Goal: Find specific page/section: Find specific page/section

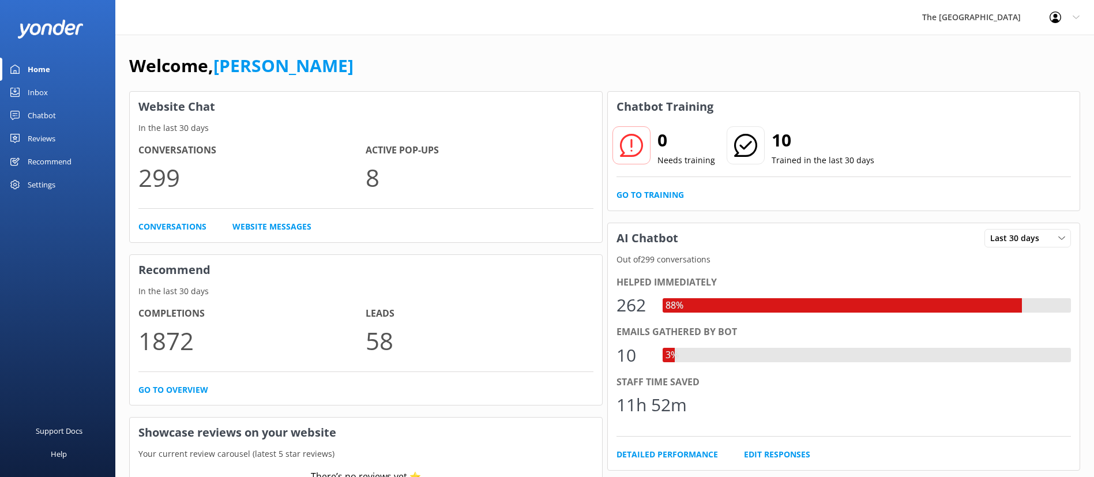
click at [30, 118] on div "Chatbot" at bounding box center [42, 115] width 28 height 23
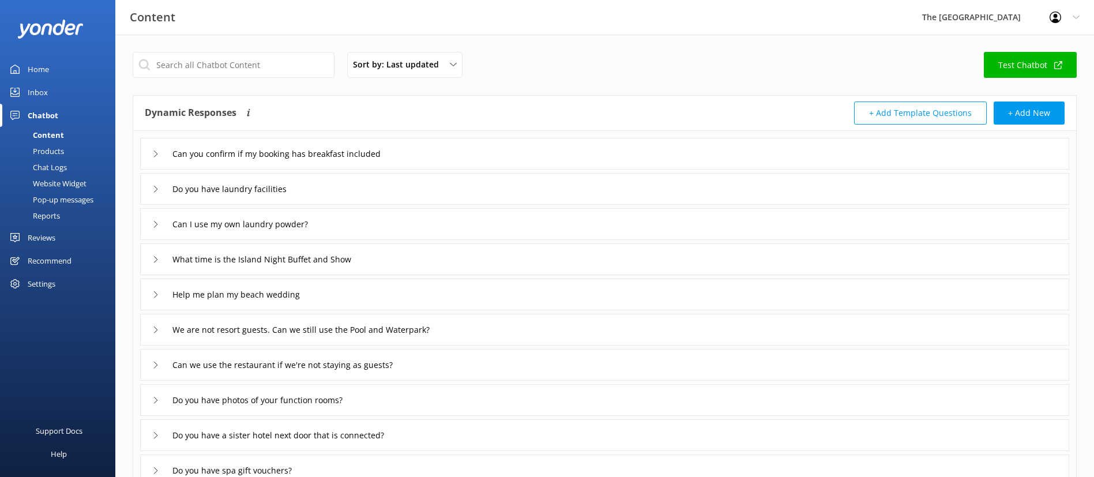
click at [59, 92] on link "Inbox" at bounding box center [57, 92] width 115 height 23
